Goal: Information Seeking & Learning: Learn about a topic

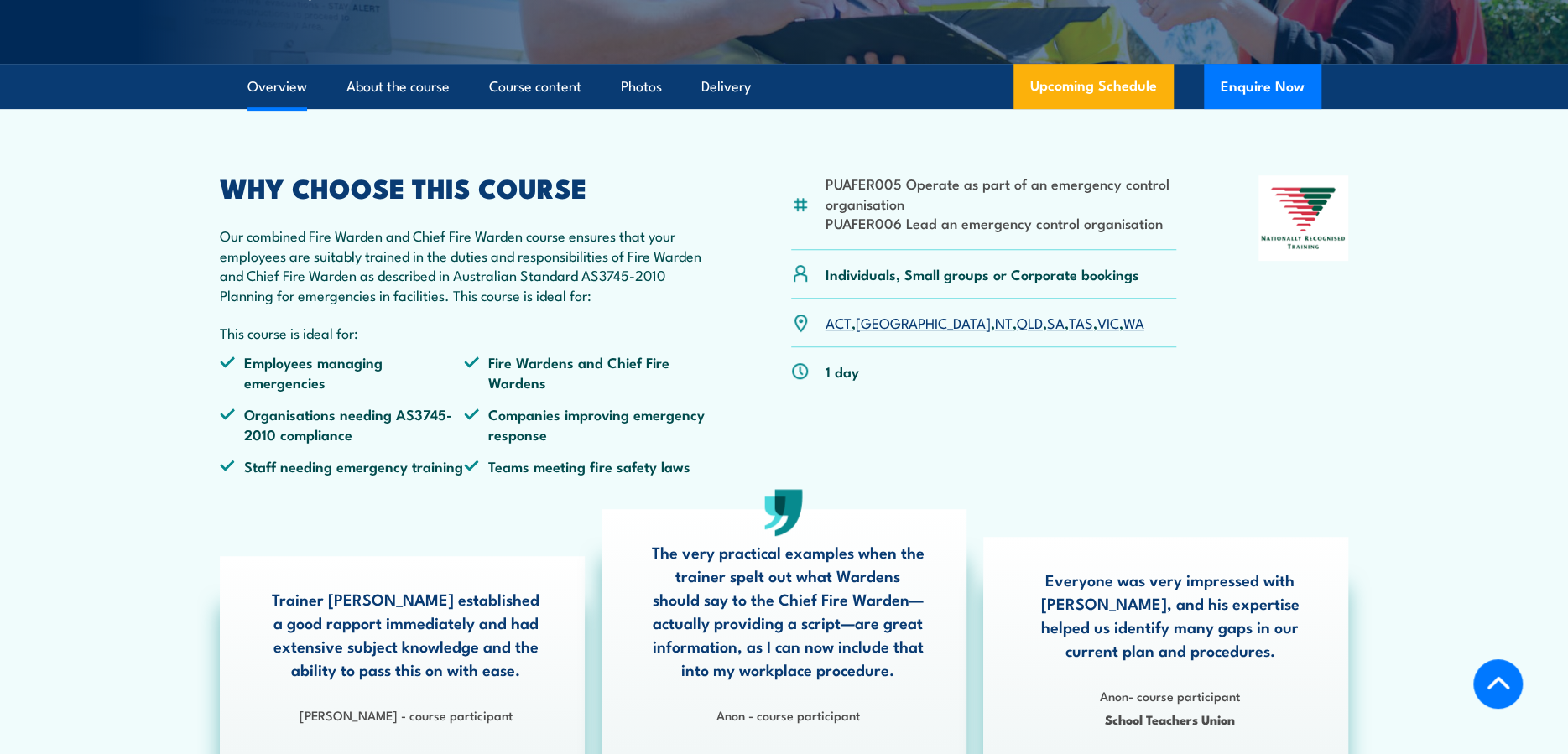
scroll to position [559, 0]
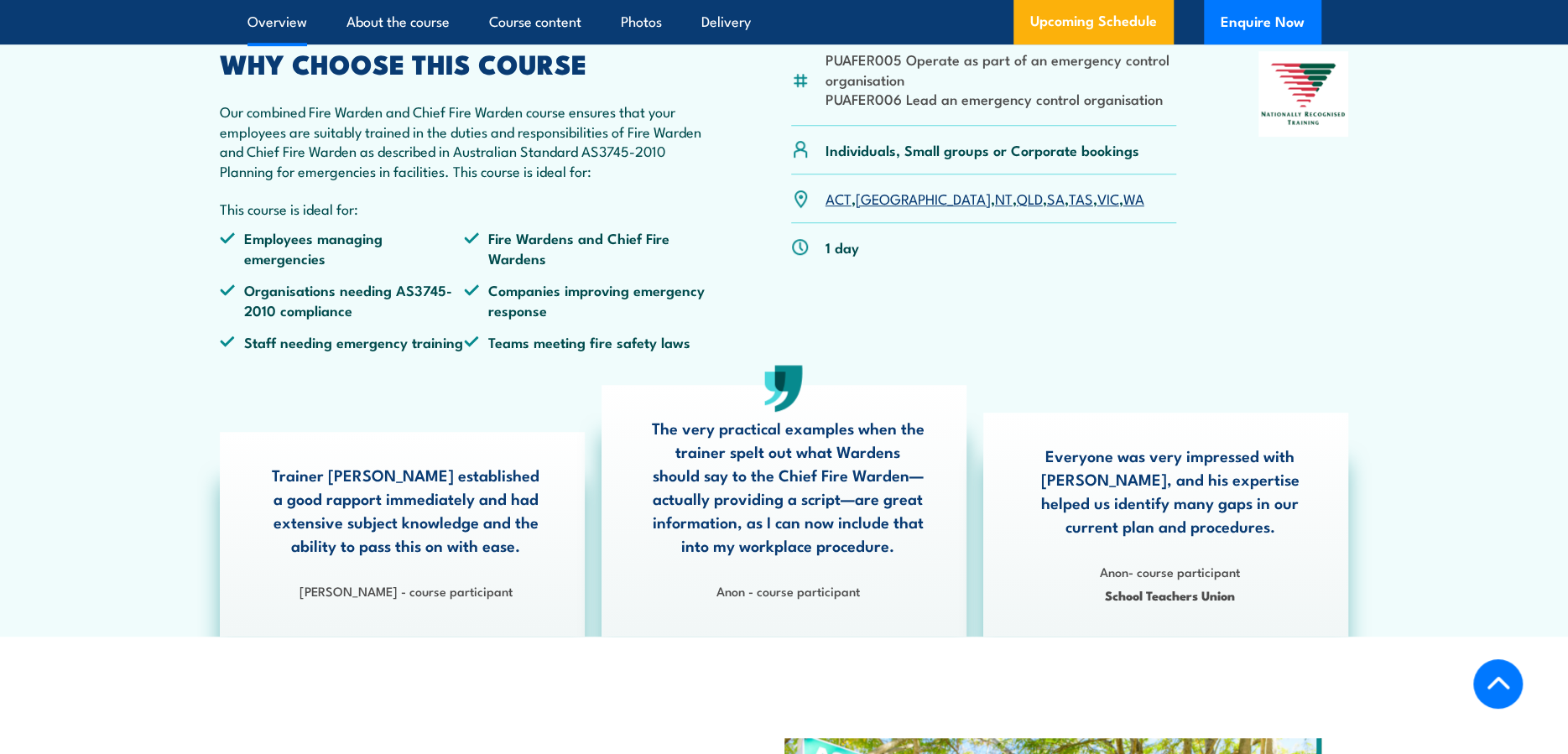
click at [680, 268] on li "Fire Wardens and Chief Fire Wardens" at bounding box center [586, 248] width 245 height 40
click at [677, 268] on li "Fire Wardens and Chief Fire Wardens" at bounding box center [586, 248] width 245 height 40
click at [406, 181] on p "Our combined Fire Warden and Chief Fire Warden course ensures that your employe…" at bounding box center [464, 140] width 490 height 78
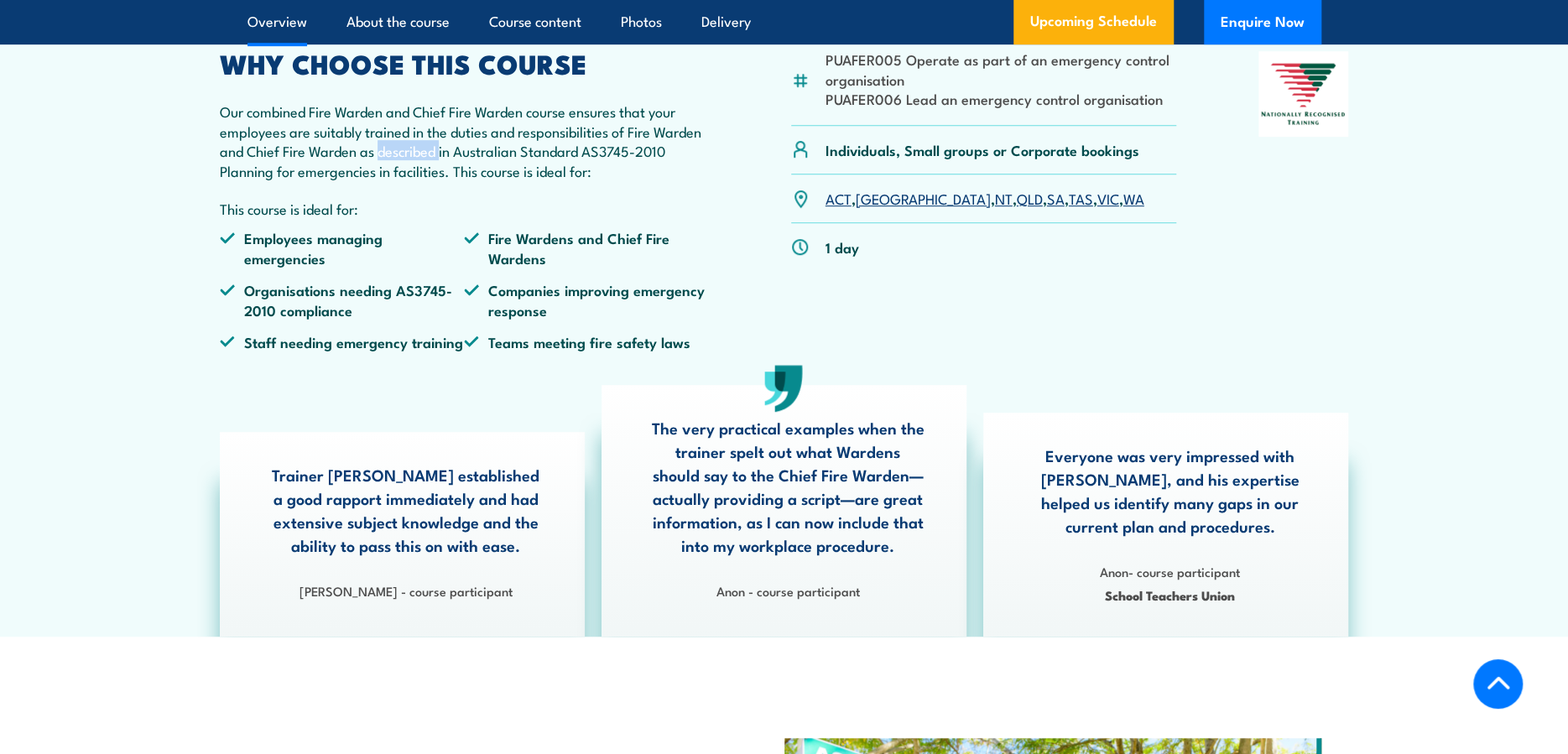
click at [406, 181] on p "Our combined Fire Warden and Chief Fire Warden course ensures that your employe…" at bounding box center [464, 140] width 490 height 78
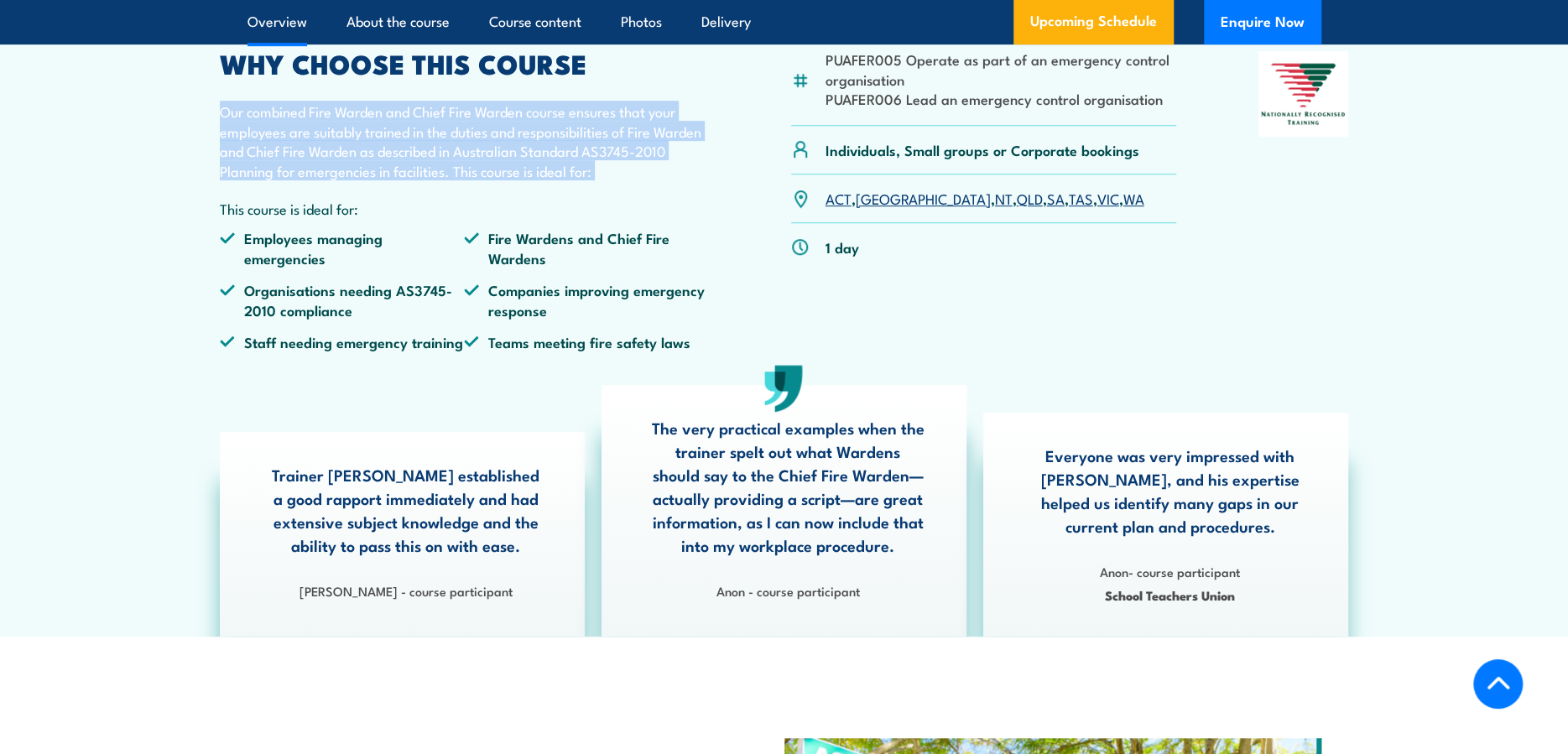
click at [406, 181] on p "Our combined Fire Warden and Chief Fire Warden course ensures that your employe…" at bounding box center [464, 140] width 490 height 78
click at [395, 167] on p "Our combined Fire Warden and Chief Fire Warden course ensures that your employe…" at bounding box center [464, 140] width 490 height 78
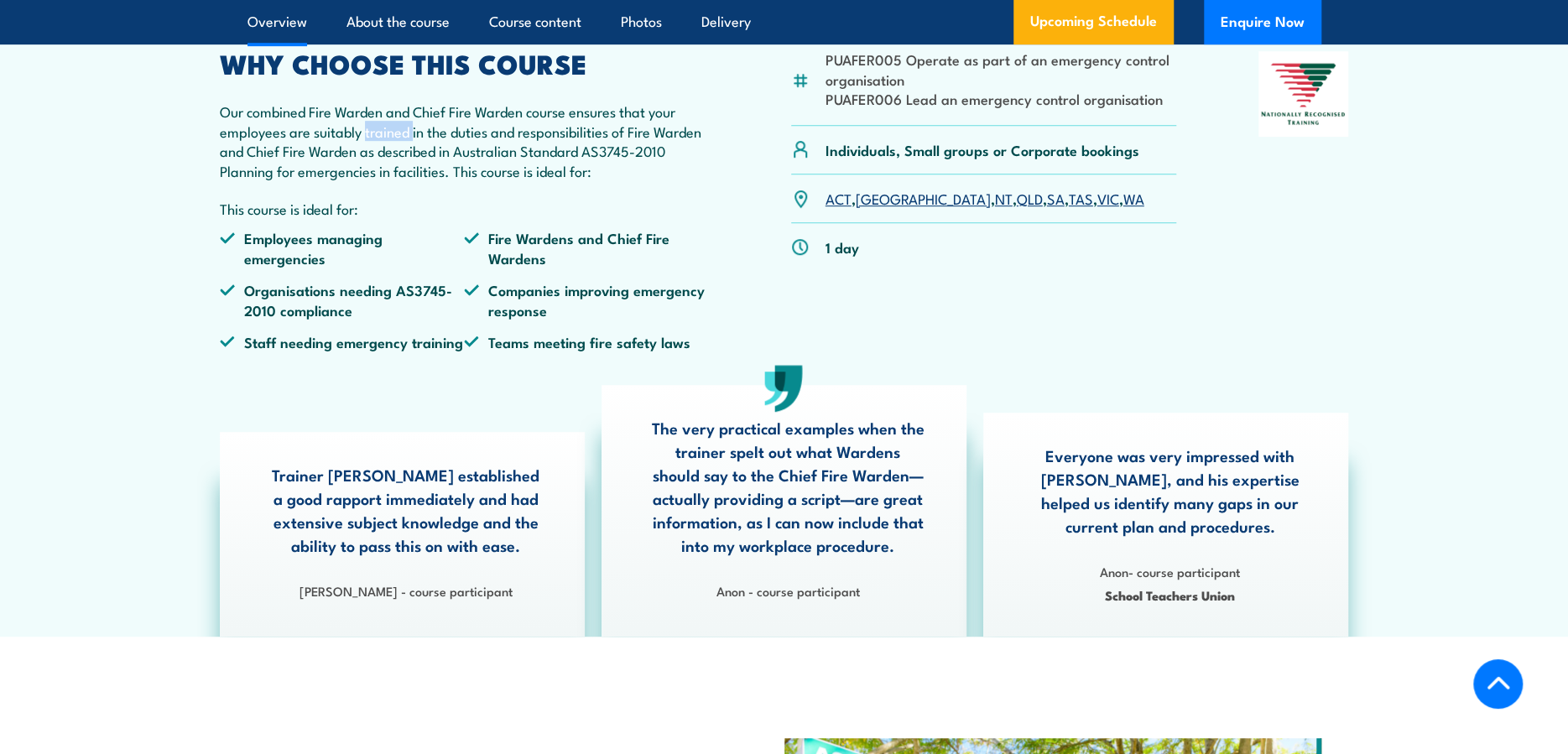
click at [395, 167] on p "Our combined Fire Warden and Chief Fire Warden course ensures that your employe…" at bounding box center [464, 140] width 490 height 78
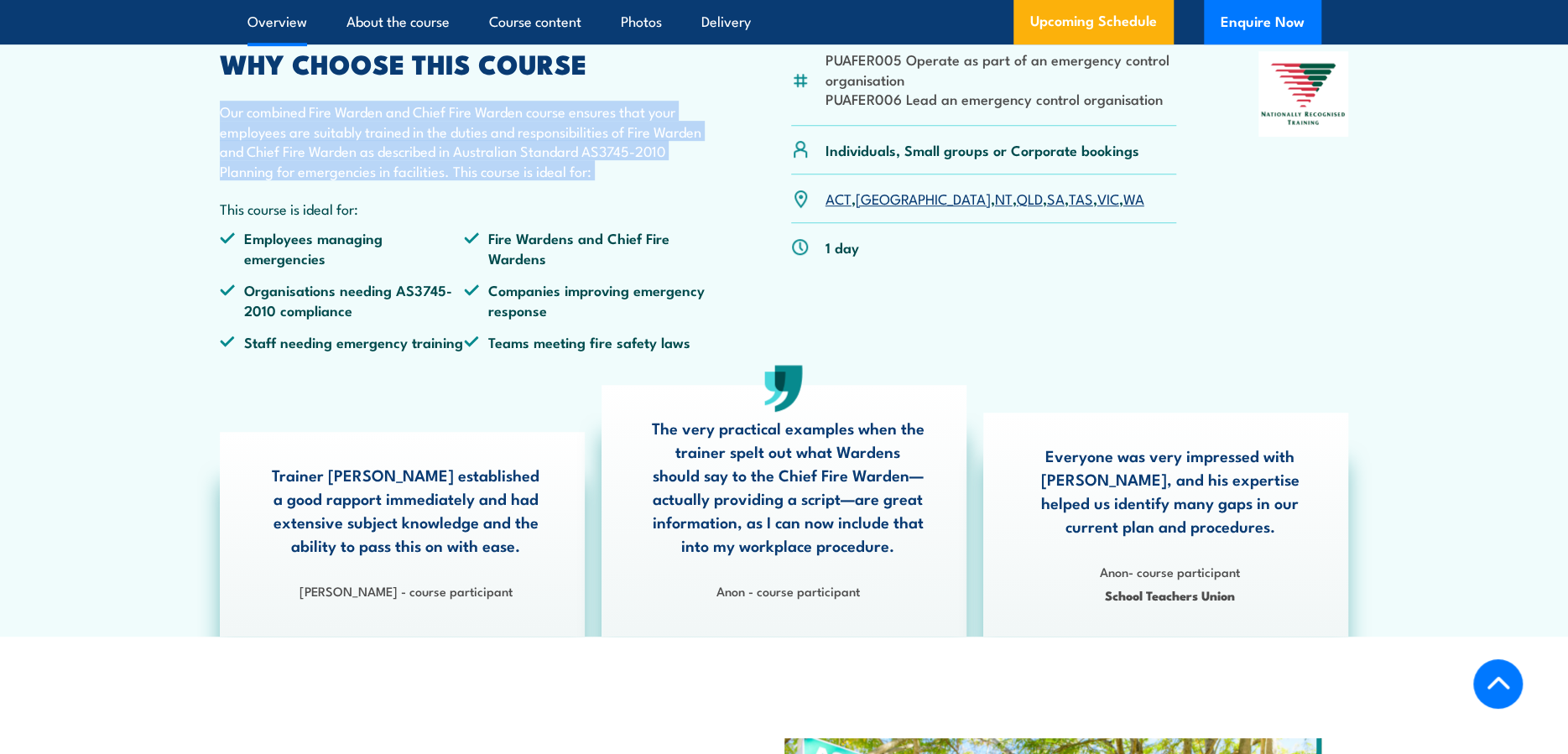
click at [395, 167] on p "Our combined Fire Warden and Chief Fire Warden course ensures that your employe…" at bounding box center [464, 140] width 490 height 78
click at [366, 138] on div "WHY CHOOSE THIS COURSE Our combined Fire Warden and Chief Fire Warden course en…" at bounding box center [464, 207] width 490 height 313
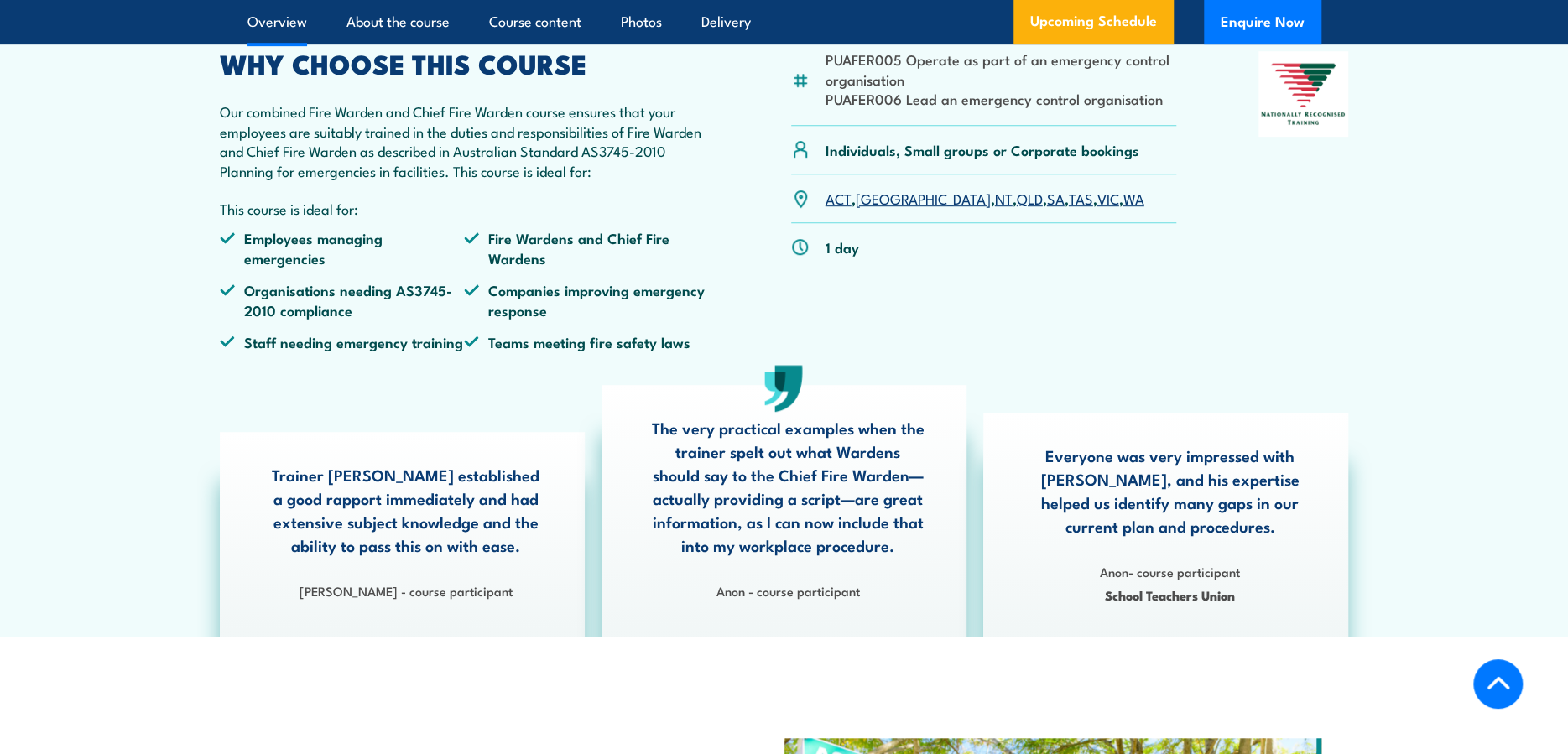
click at [366, 138] on div "WHY CHOOSE THIS COURSE Our combined Fire Warden and Chief Fire Warden course en…" at bounding box center [464, 207] width 490 height 313
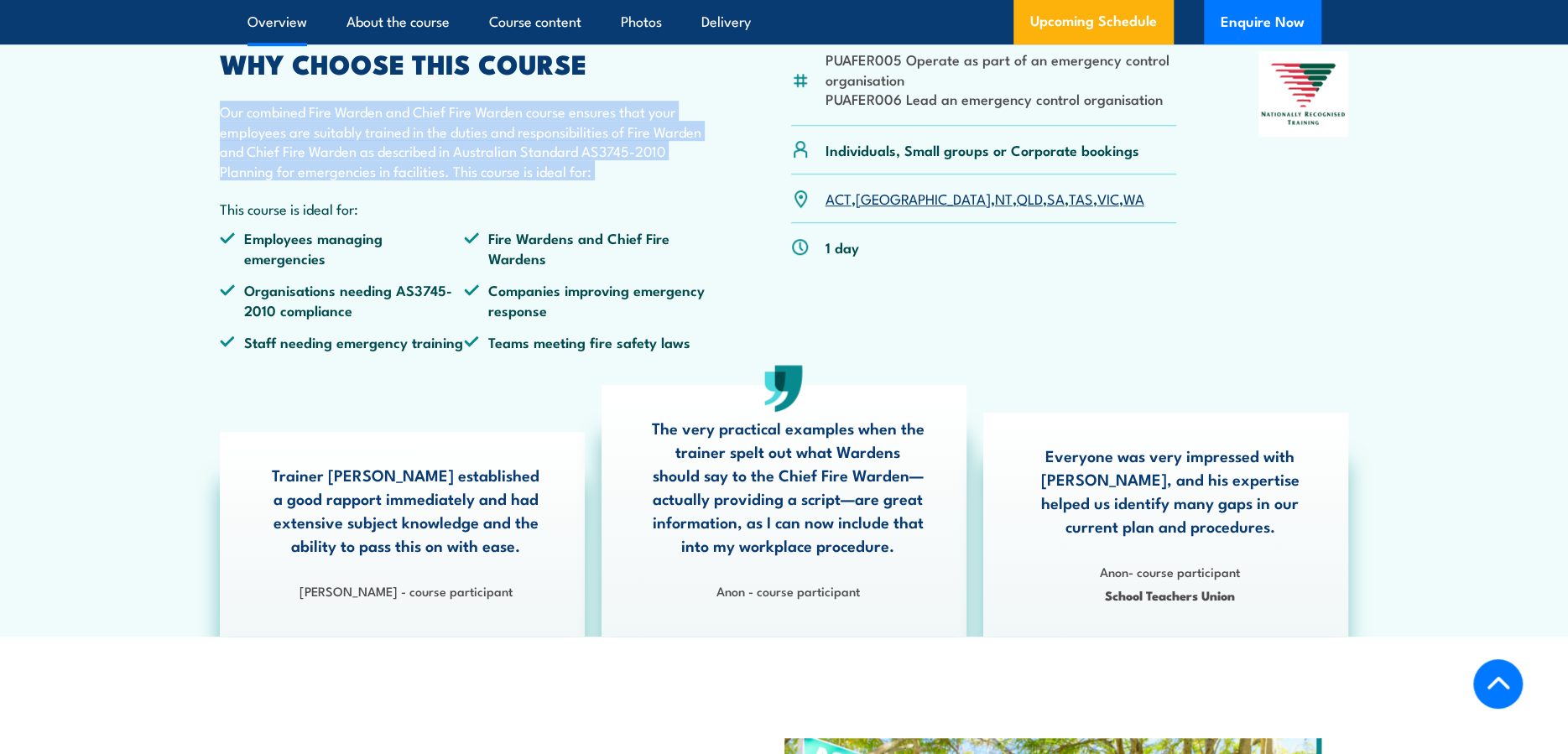
click at [366, 138] on div "WHY CHOOSE THIS COURSE Our combined Fire Warden and Chief Fire Warden course en…" at bounding box center [464, 207] width 490 height 313
click at [360, 170] on p "Our combined Fire Warden and Chief Fire Warden course ensures that your employe…" at bounding box center [464, 140] width 490 height 78
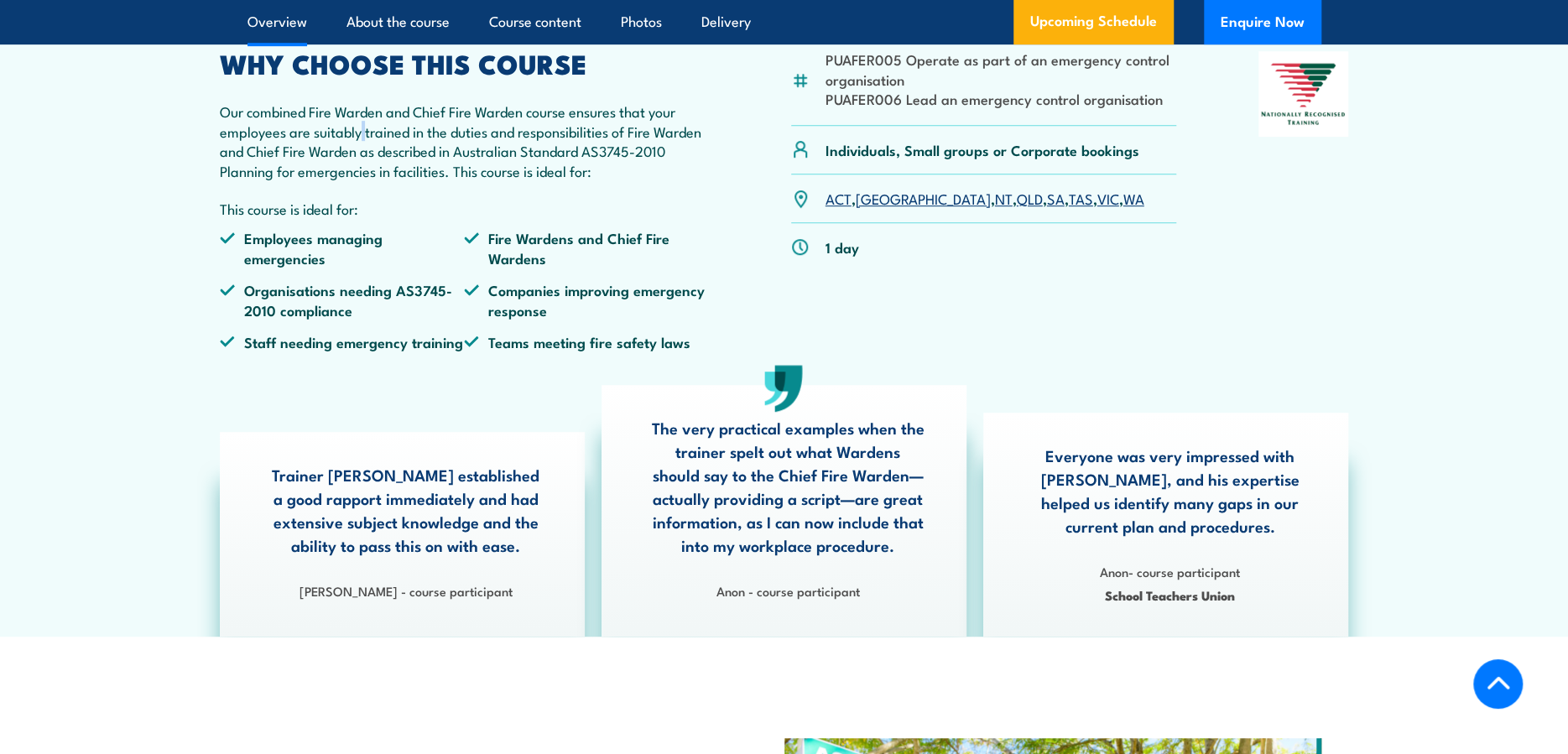
click at [360, 170] on p "Our combined Fire Warden and Chief Fire Warden course ensures that your employe…" at bounding box center [464, 140] width 490 height 78
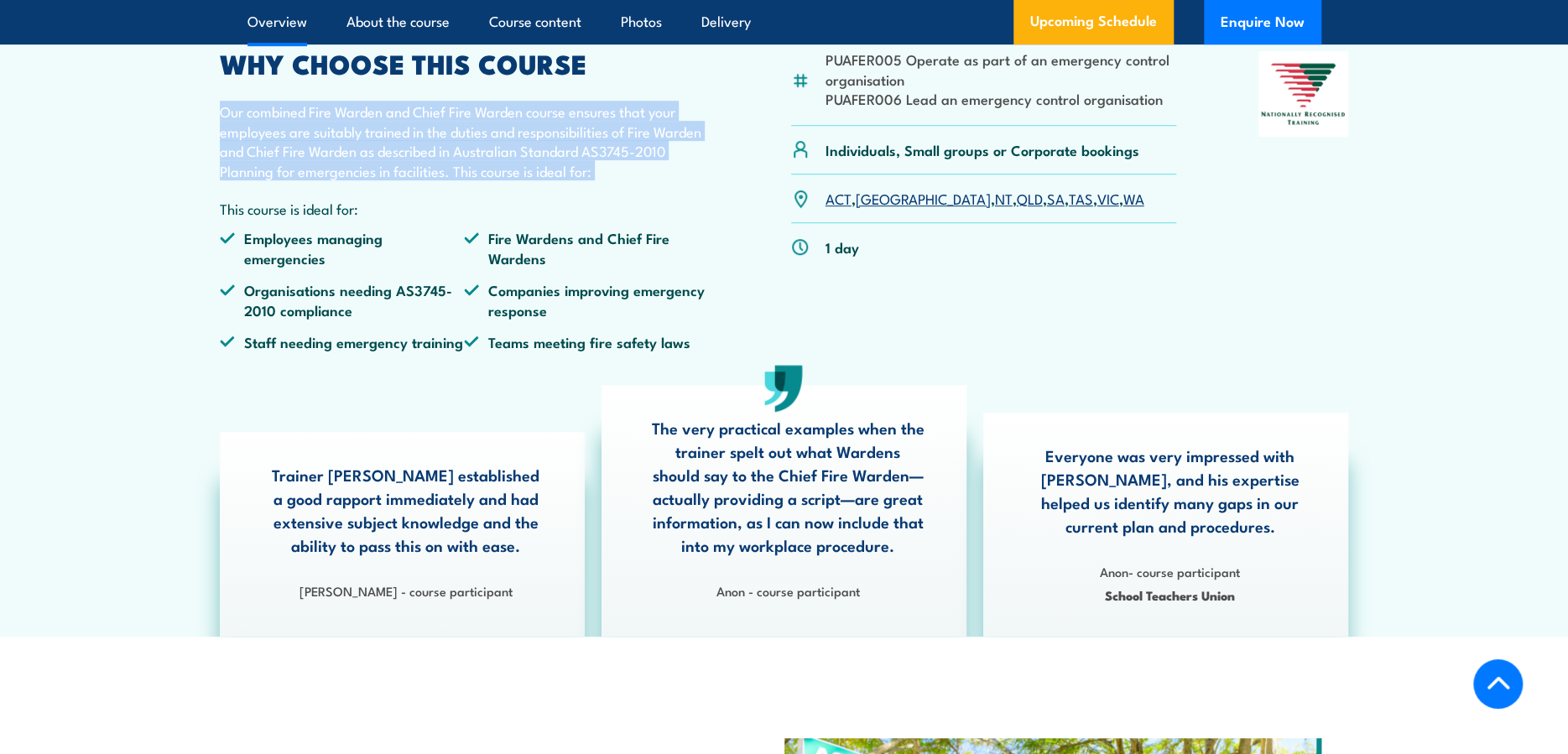
click at [360, 170] on p "Our combined Fire Warden and Chief Fire Warden course ensures that your employe…" at bounding box center [464, 140] width 490 height 78
click at [356, 181] on p "Our combined Fire Warden and Chief Fire Warden course ensures that your employe…" at bounding box center [464, 140] width 490 height 78
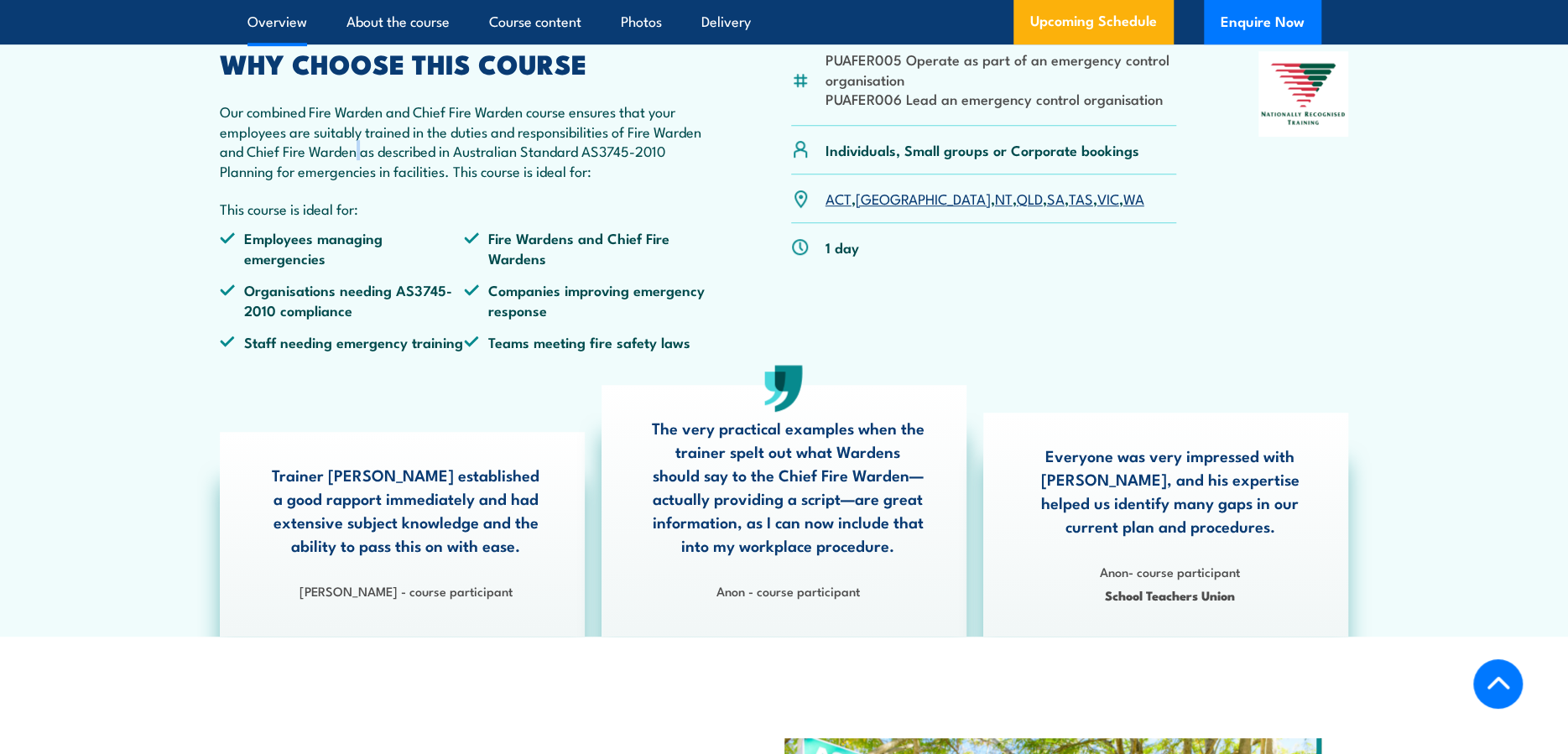
click at [356, 181] on p "Our combined Fire Warden and Chief Fire Warden course ensures that your employe…" at bounding box center [464, 140] width 490 height 78
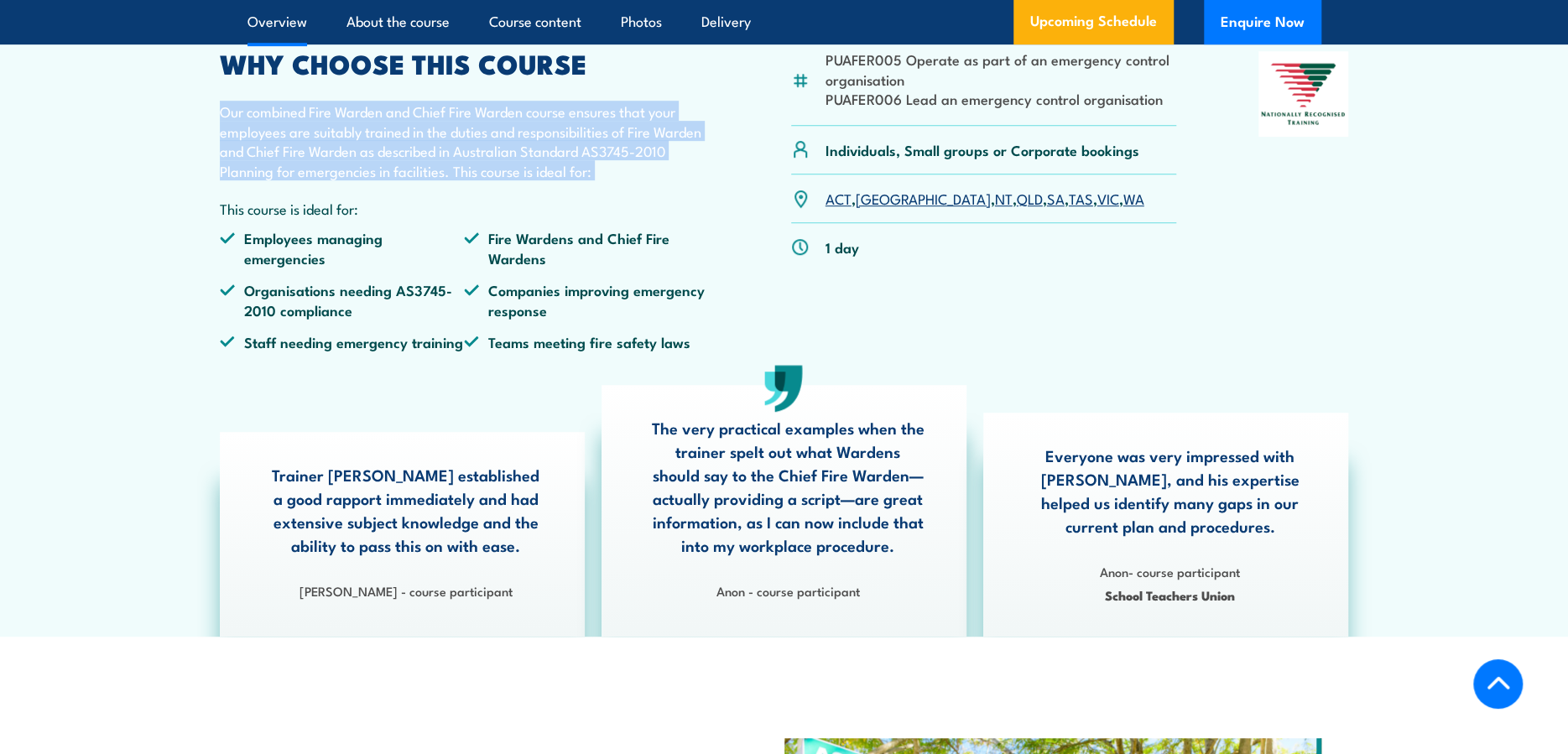
click at [356, 181] on p "Our combined Fire Warden and Chief Fire Warden course ensures that your employe…" at bounding box center [464, 140] width 490 height 78
click at [349, 174] on p "Our combined Fire Warden and Chief Fire Warden course ensures that your employe…" at bounding box center [464, 140] width 490 height 78
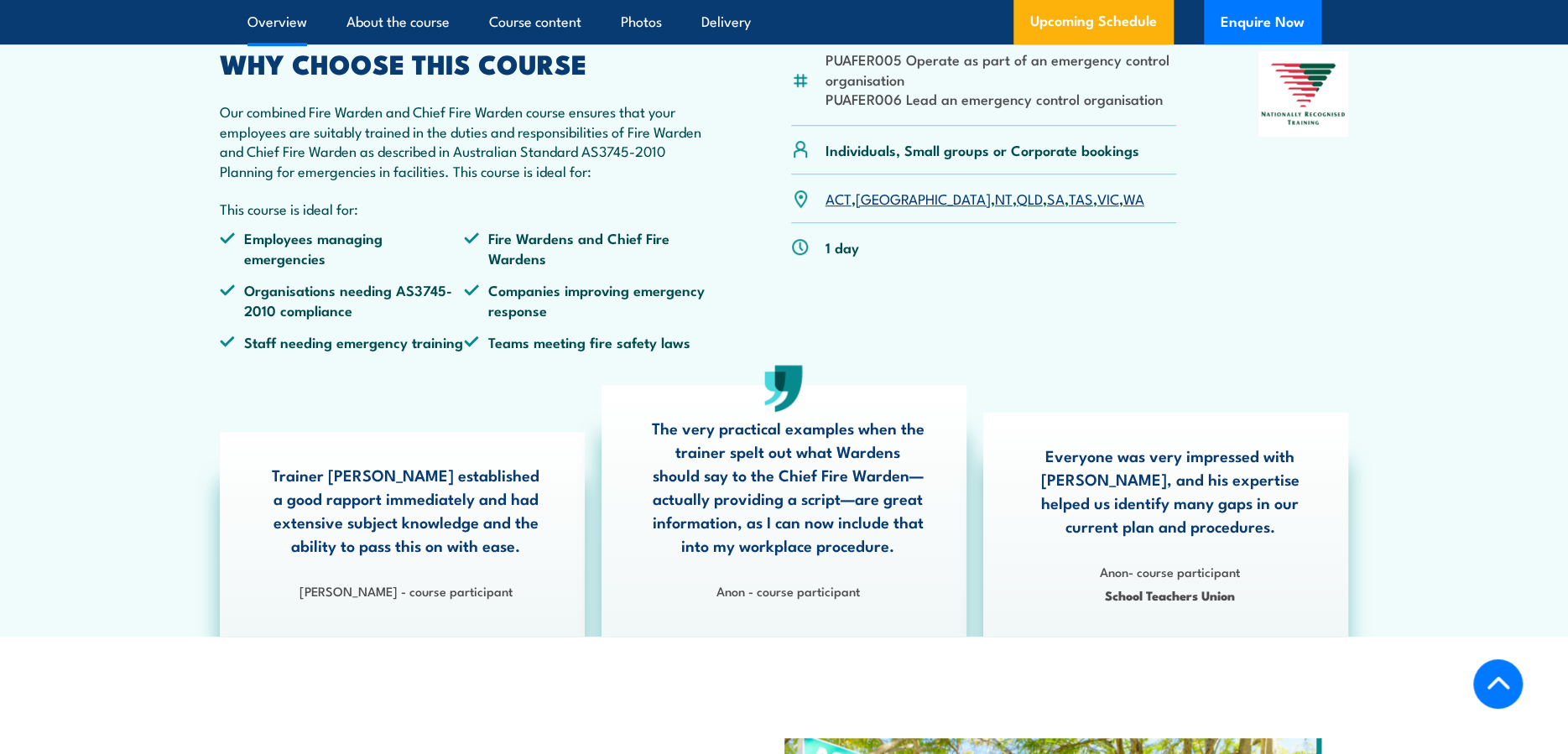
click at [349, 174] on p "Our combined Fire Warden and Chief Fire Warden course ensures that your employe…" at bounding box center [464, 140] width 490 height 78
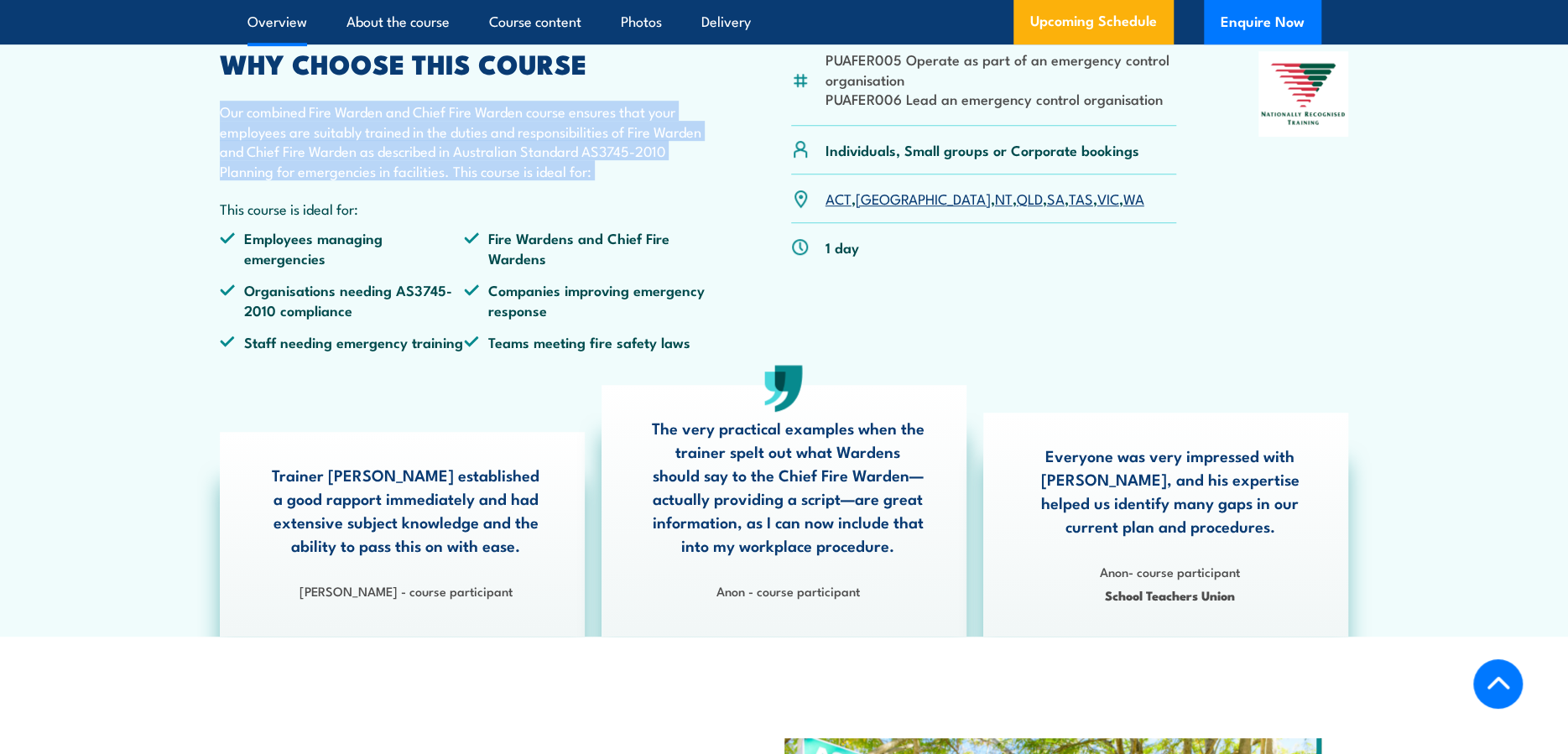
click at [349, 174] on p "Our combined Fire Warden and Chief Fire Warden course ensures that your employe…" at bounding box center [464, 140] width 490 height 78
click at [343, 181] on p "Our combined Fire Warden and Chief Fire Warden course ensures that your employe…" at bounding box center [464, 140] width 490 height 78
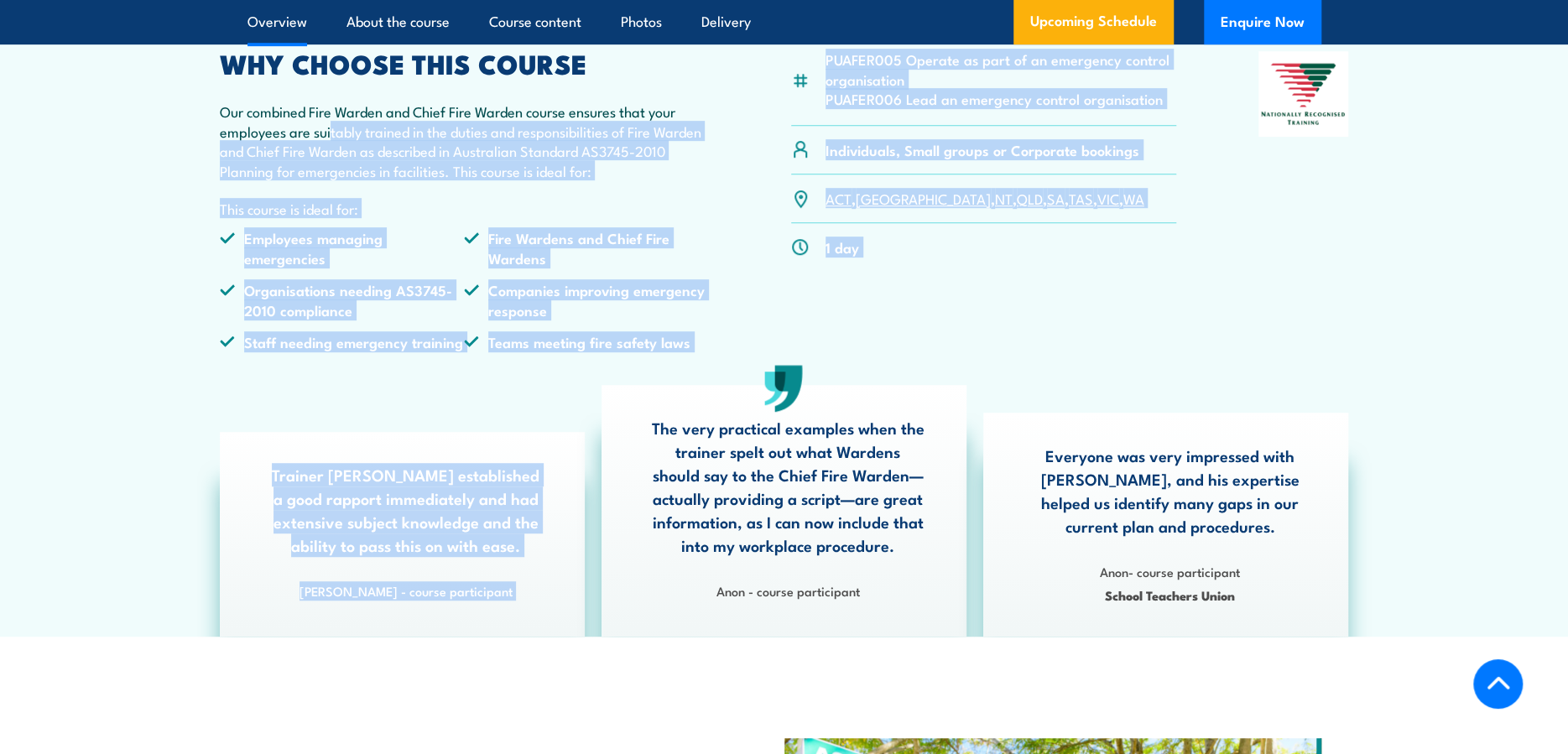
drag, startPoint x: 329, startPoint y: 177, endPoint x: 636, endPoint y: 440, distance: 404.2
click at [636, 440] on article "PUAFER005 Operate as part of an emergency control organisation PUAFER006 Lead a…" at bounding box center [784, 311] width 1174 height 651
click at [609, 351] on li "Teams meeting fire safety laws" at bounding box center [586, 341] width 245 height 19
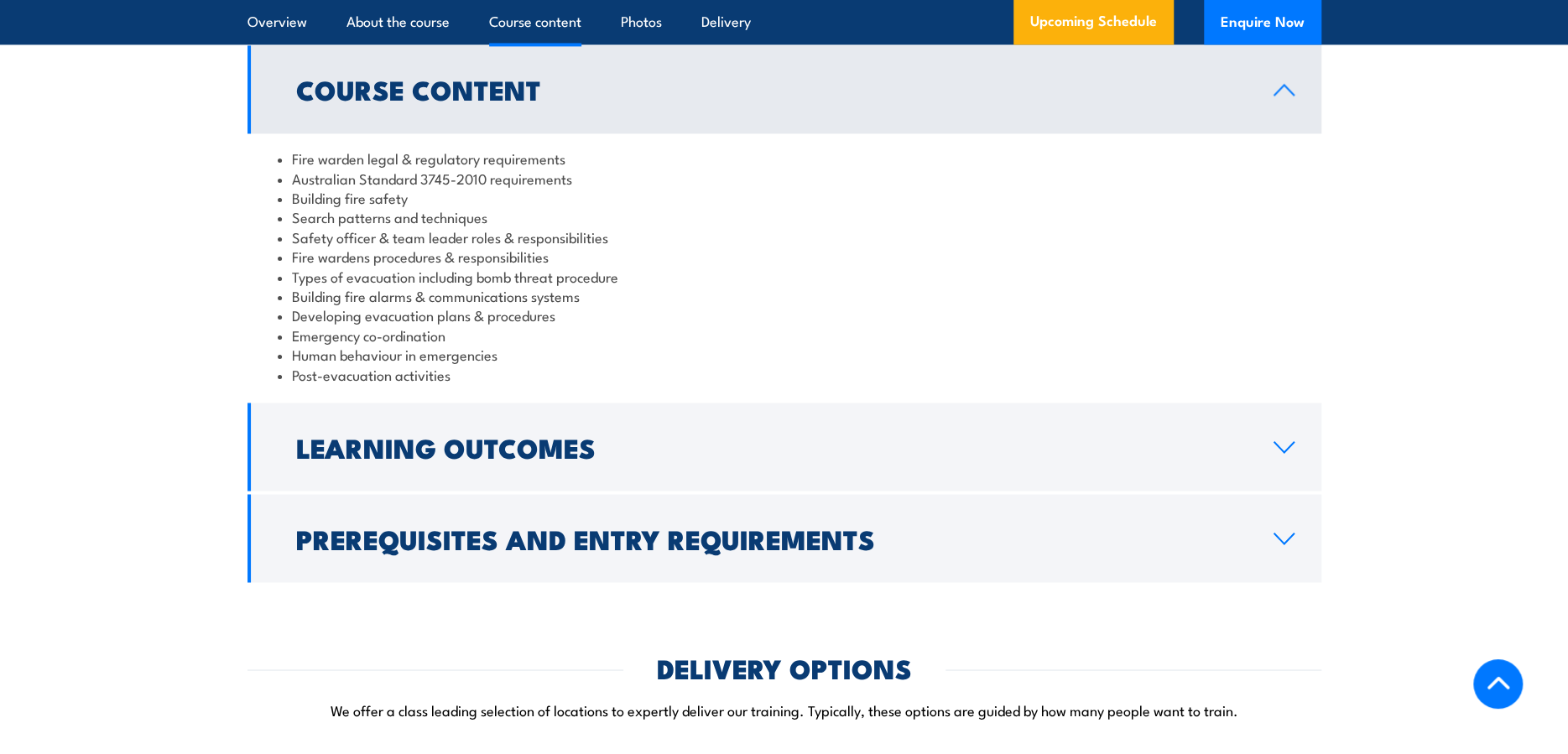
scroll to position [1677, 0]
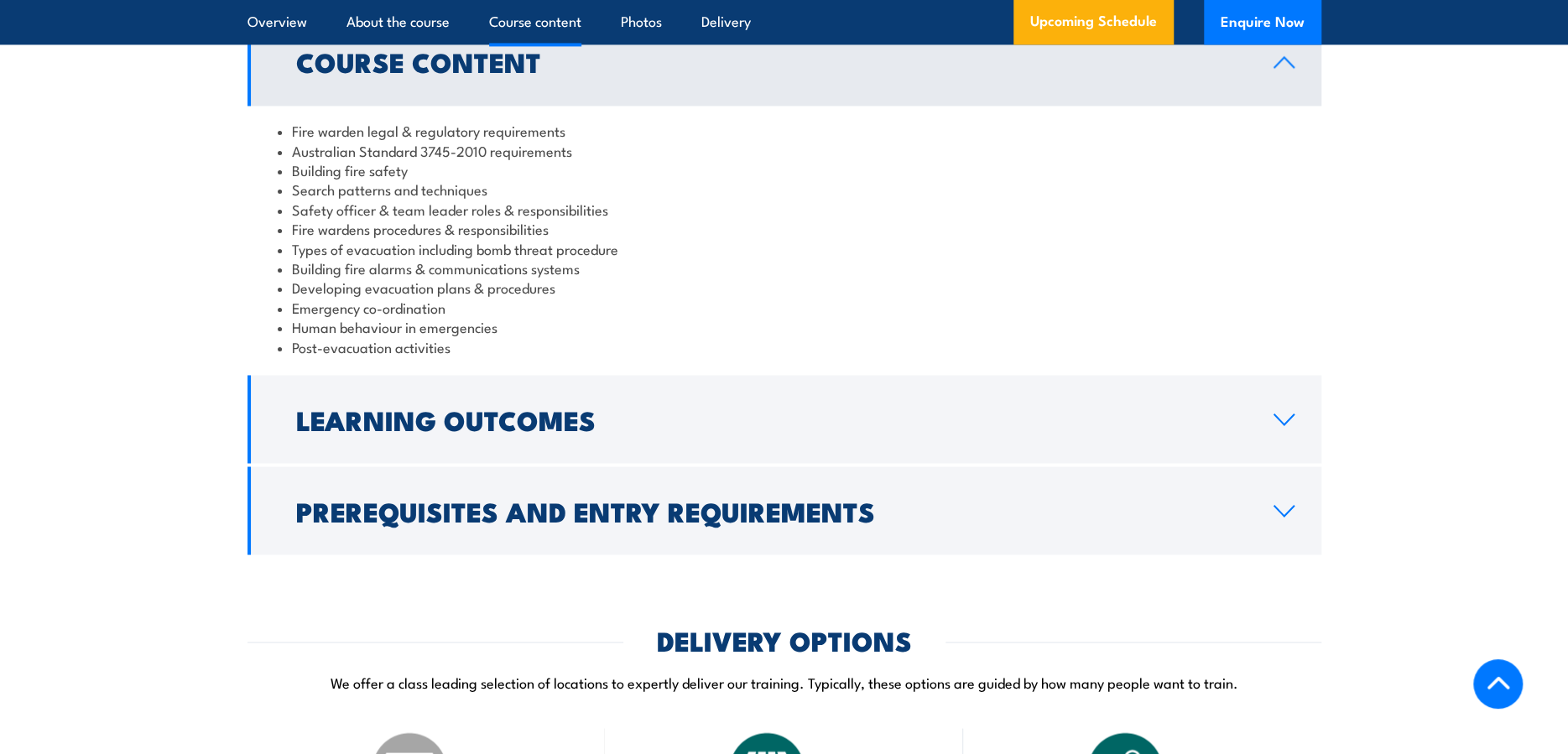
click at [571, 316] on li "Emergency co-ordination" at bounding box center [784, 307] width 1013 height 19
click at [571, 297] on li "Developing evacuation plans & procedures" at bounding box center [784, 287] width 1013 height 19
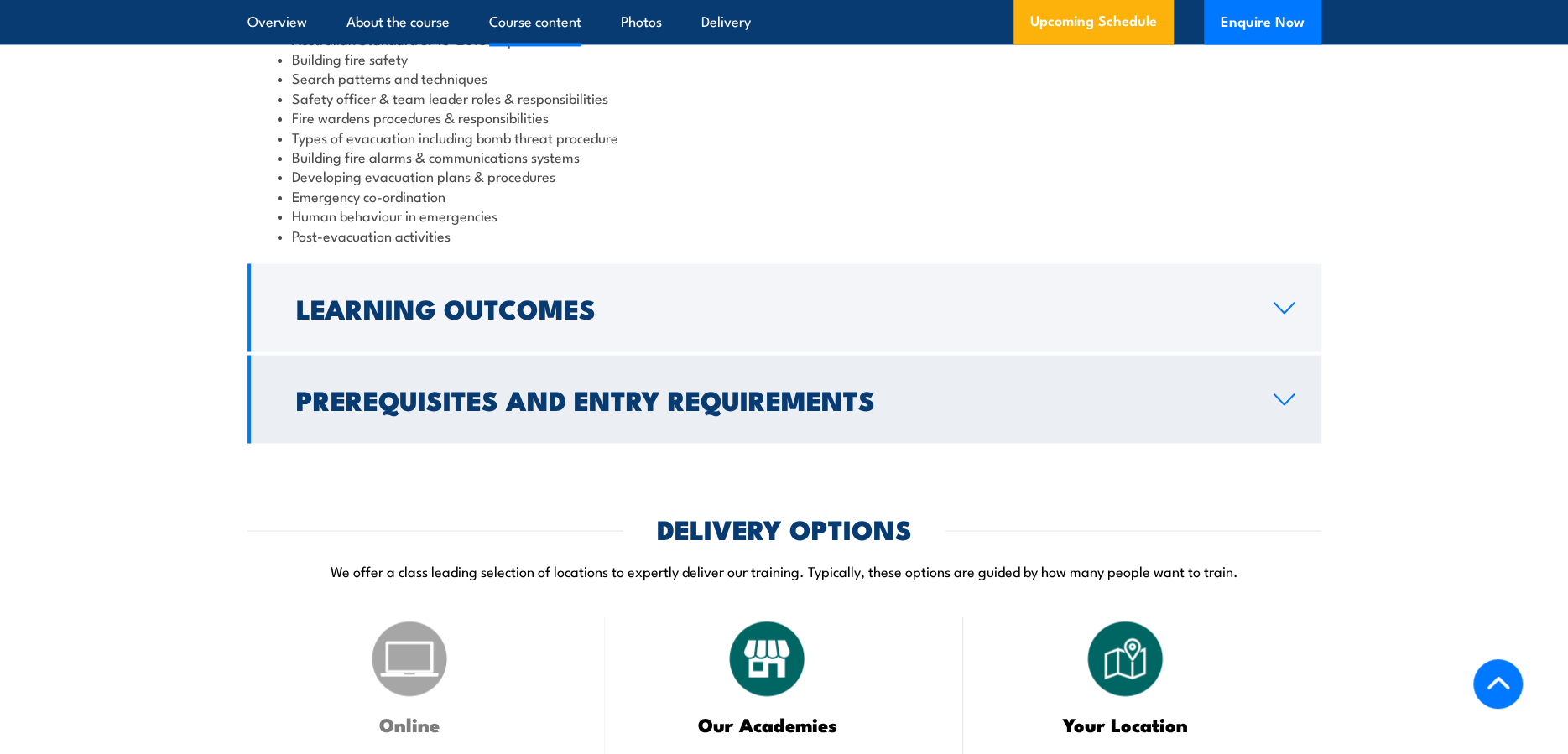
click at [585, 384] on link "Prerequisites and Entry Requirements" at bounding box center [784, 398] width 1074 height 88
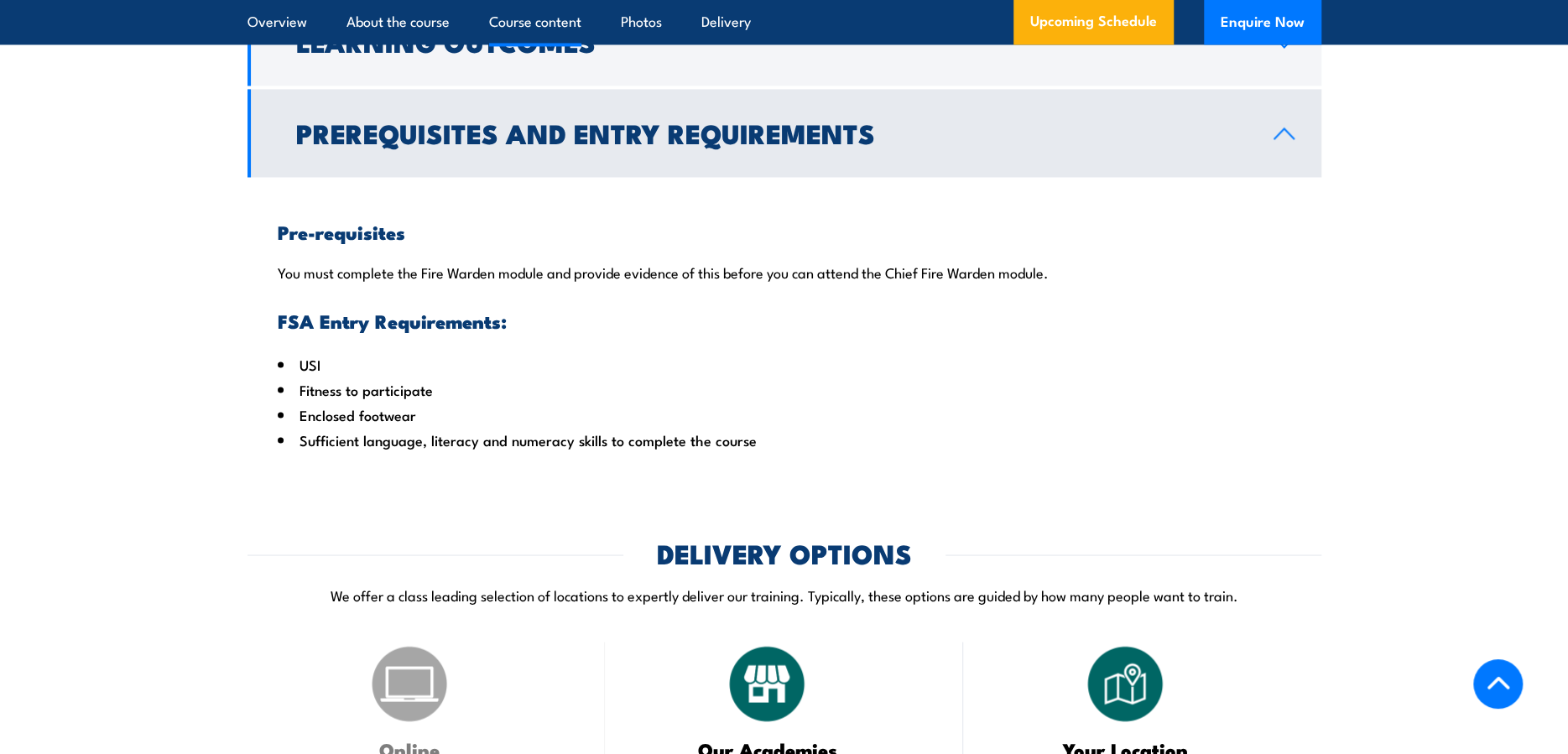
click at [579, 395] on li "Fitness to participate" at bounding box center [784, 388] width 1013 height 25
click at [575, 402] on li "Fitness to participate" at bounding box center [784, 388] width 1013 height 25
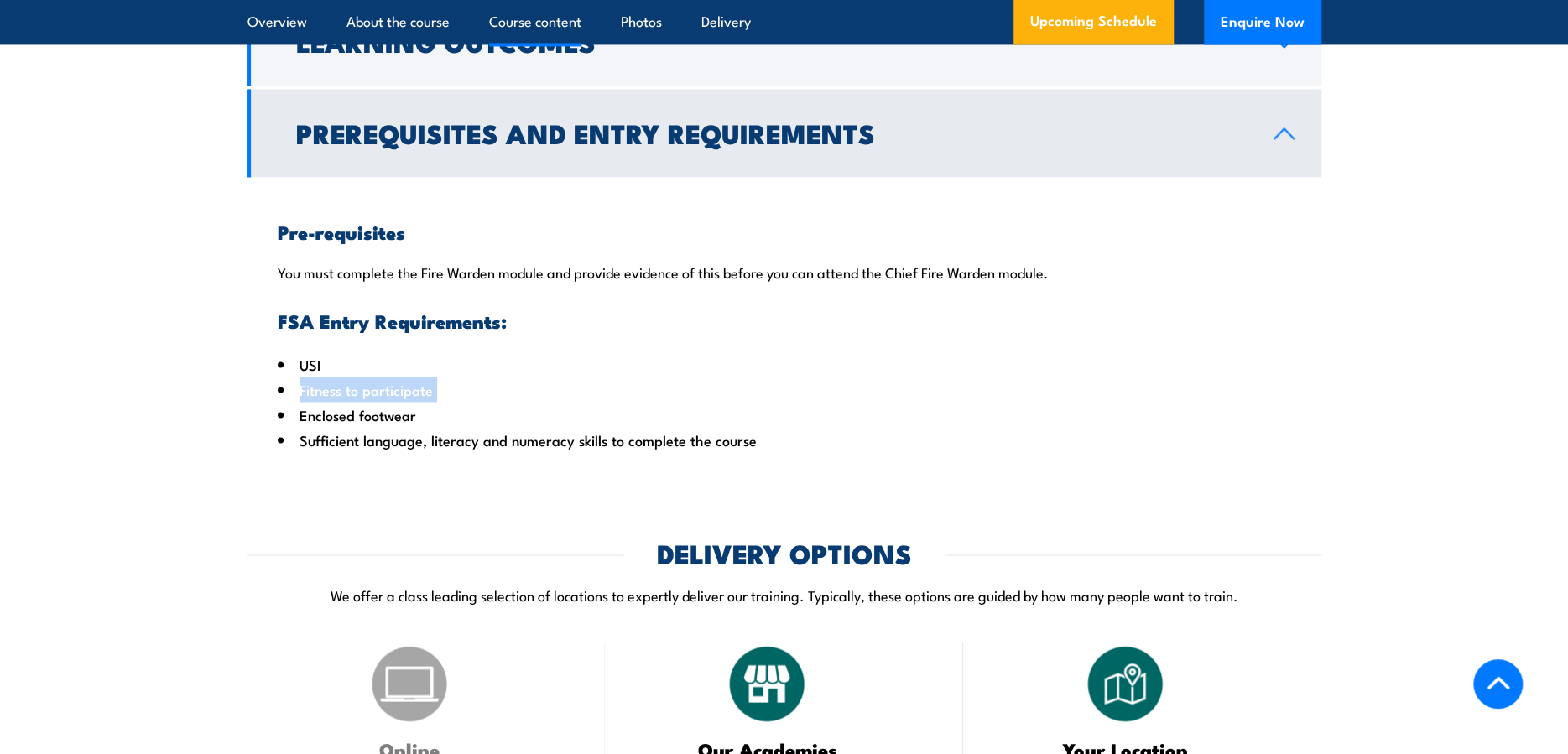
click at [575, 402] on li "Fitness to participate" at bounding box center [784, 388] width 1013 height 25
click at [579, 376] on li "USI" at bounding box center [784, 363] width 1013 height 25
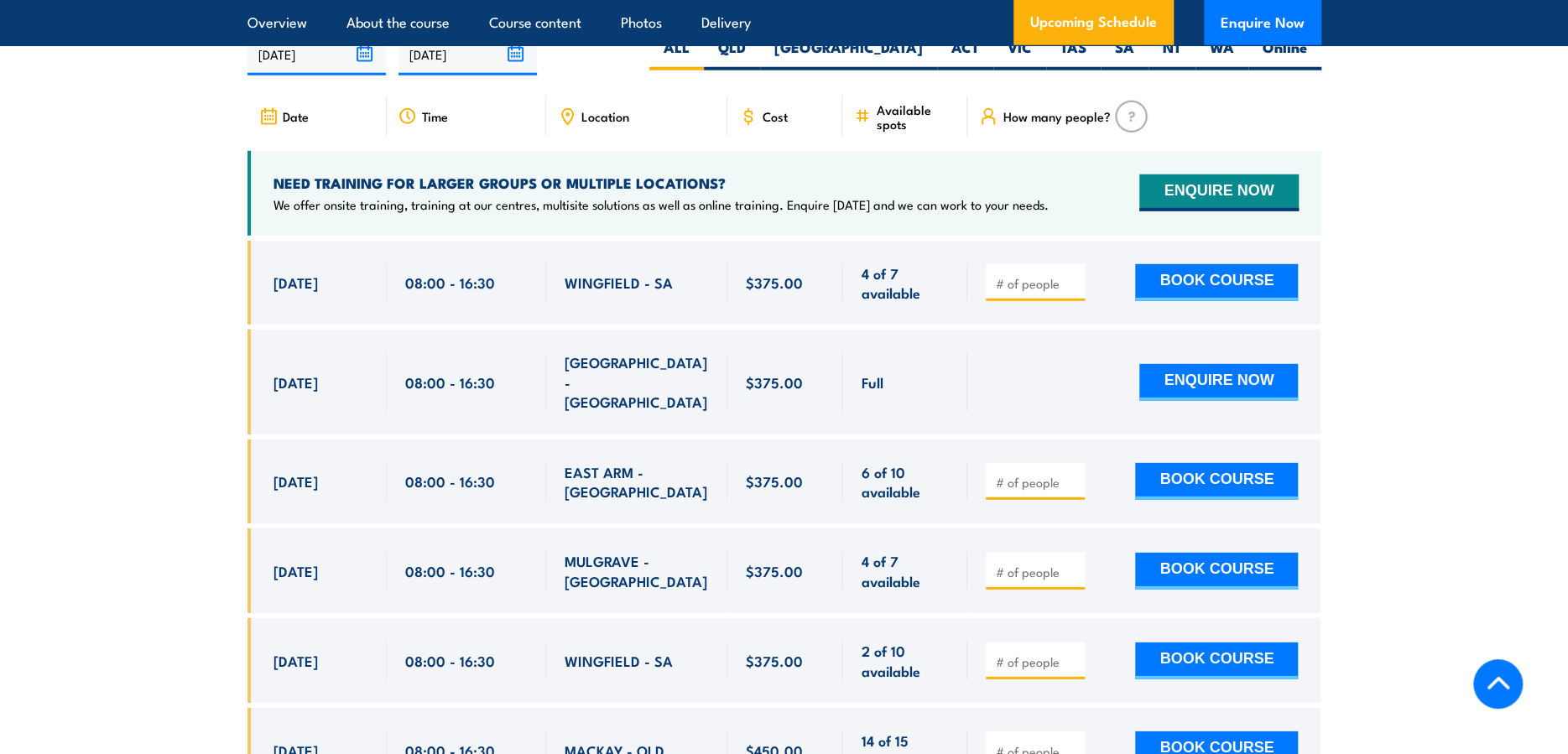
scroll to position [3019, 0]
